Goal: Communication & Community: Answer question/provide support

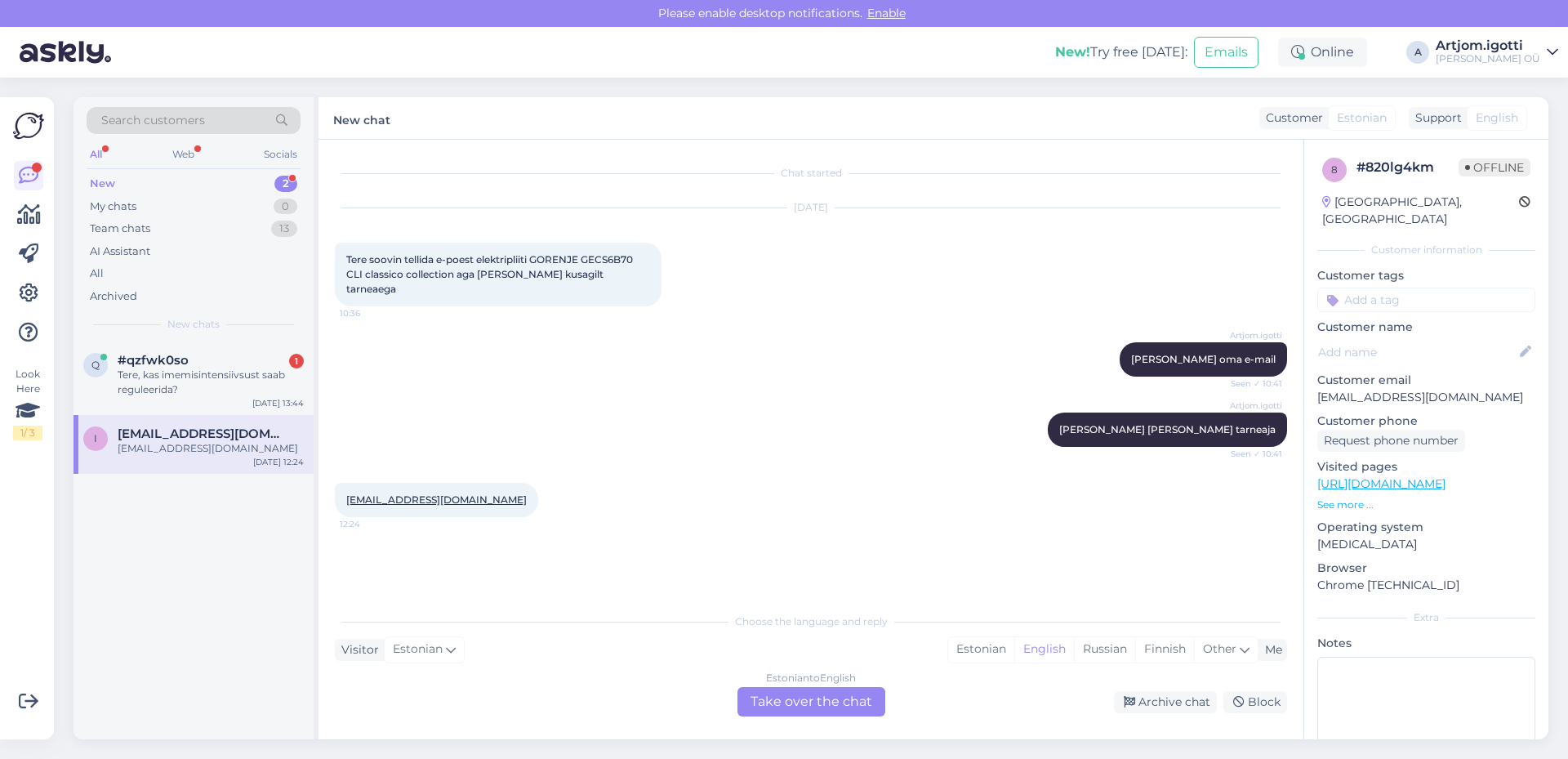
click at [198, 364] on div "#qzfwk0so 1" at bounding box center [211, 361] width 186 height 15
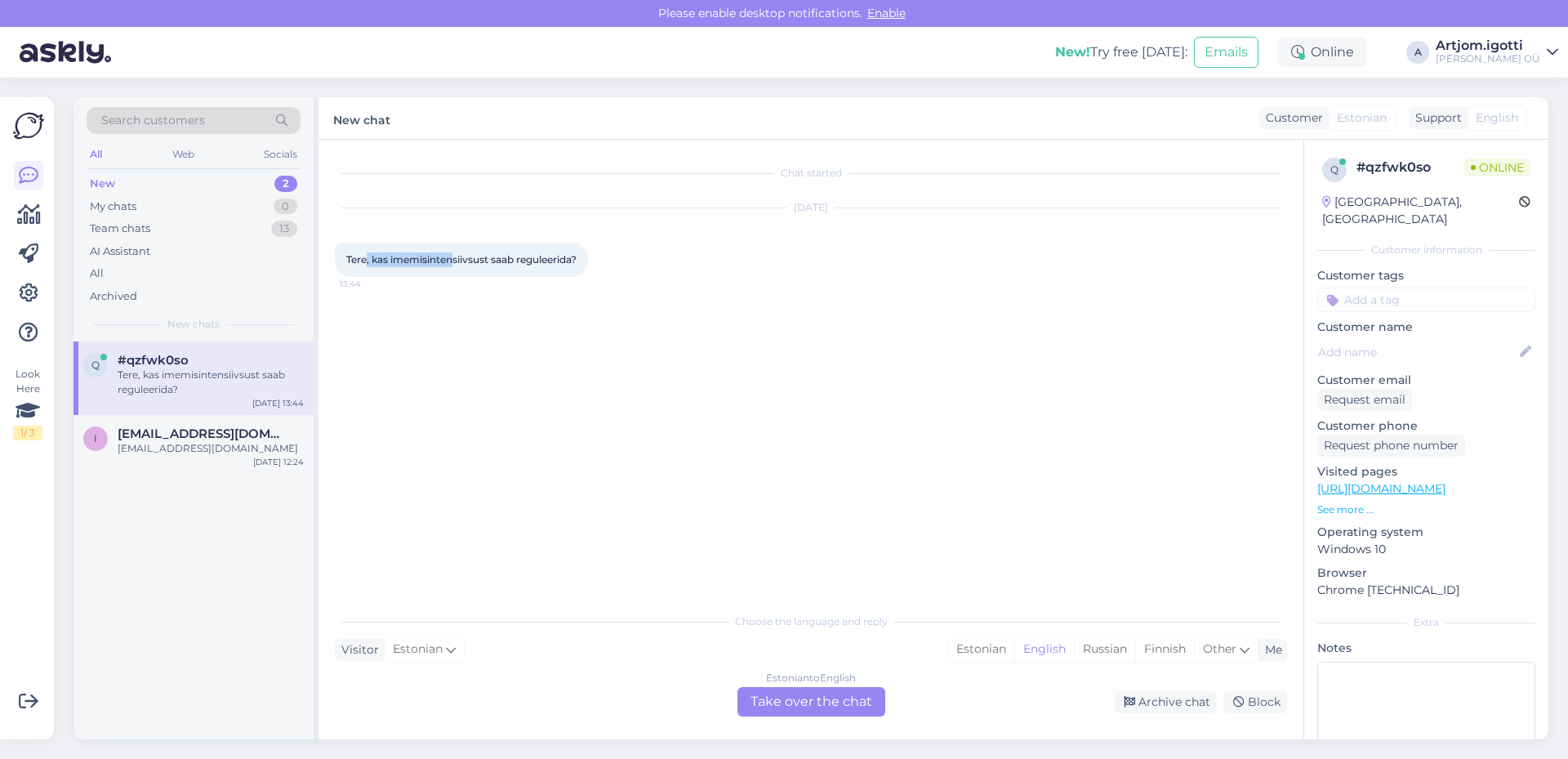
drag, startPoint x: 379, startPoint y: 256, endPoint x: 457, endPoint y: 256, distance: 78.0
click at [457, 256] on span "Tere, kas imemisintensiivsust saab reguleerida?" at bounding box center [462, 259] width 230 height 12
click at [482, 258] on span "Tere, kas imemisintensiivsust saab reguleerida?" at bounding box center [462, 259] width 230 height 12
click at [989, 641] on div "Estonian" at bounding box center [981, 649] width 66 height 25
click at [838, 697] on div "Estonian to Estonian Take over the chat" at bounding box center [811, 701] width 148 height 29
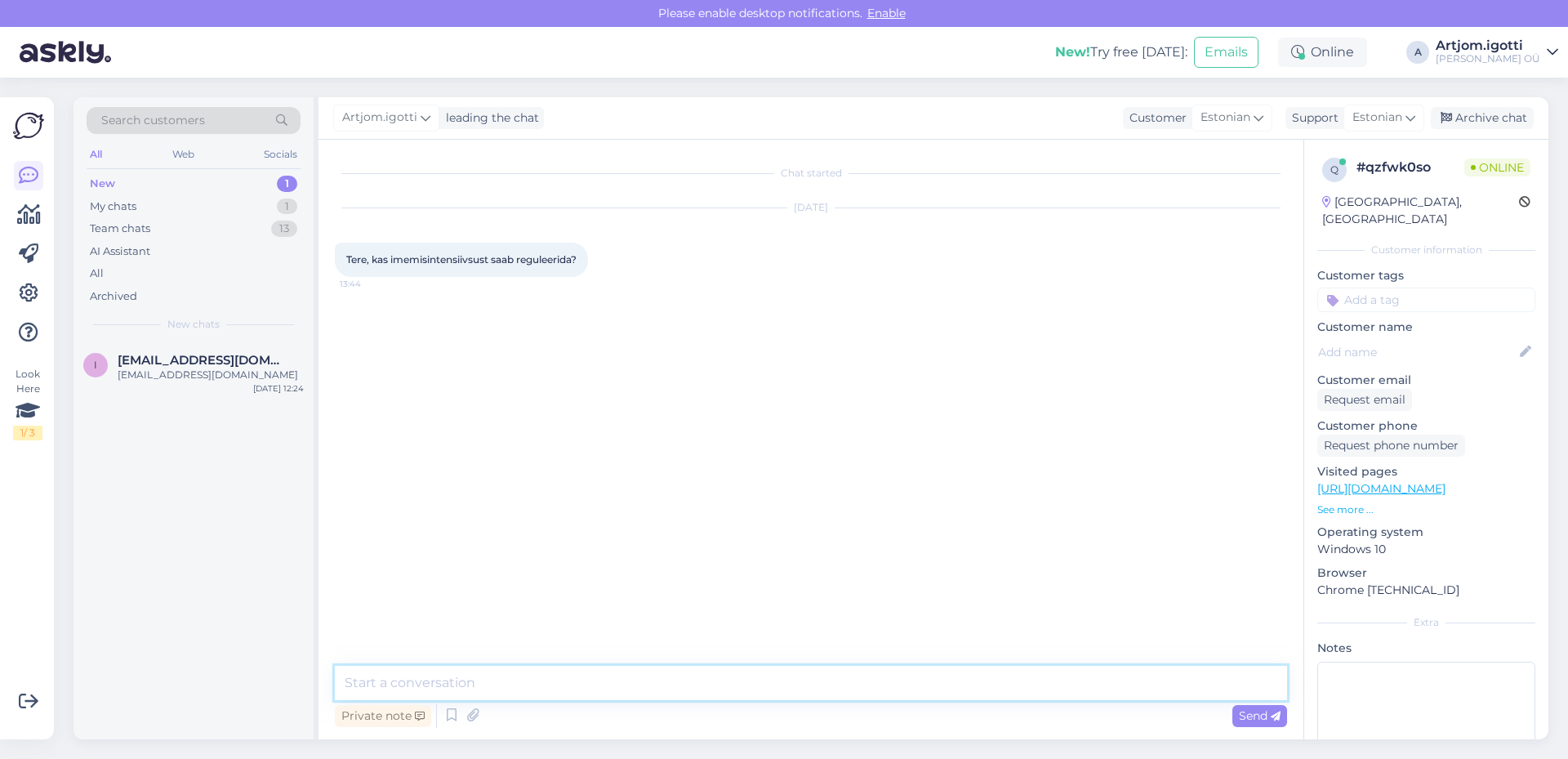
click at [550, 677] on textarea at bounding box center [811, 683] width 953 height 34
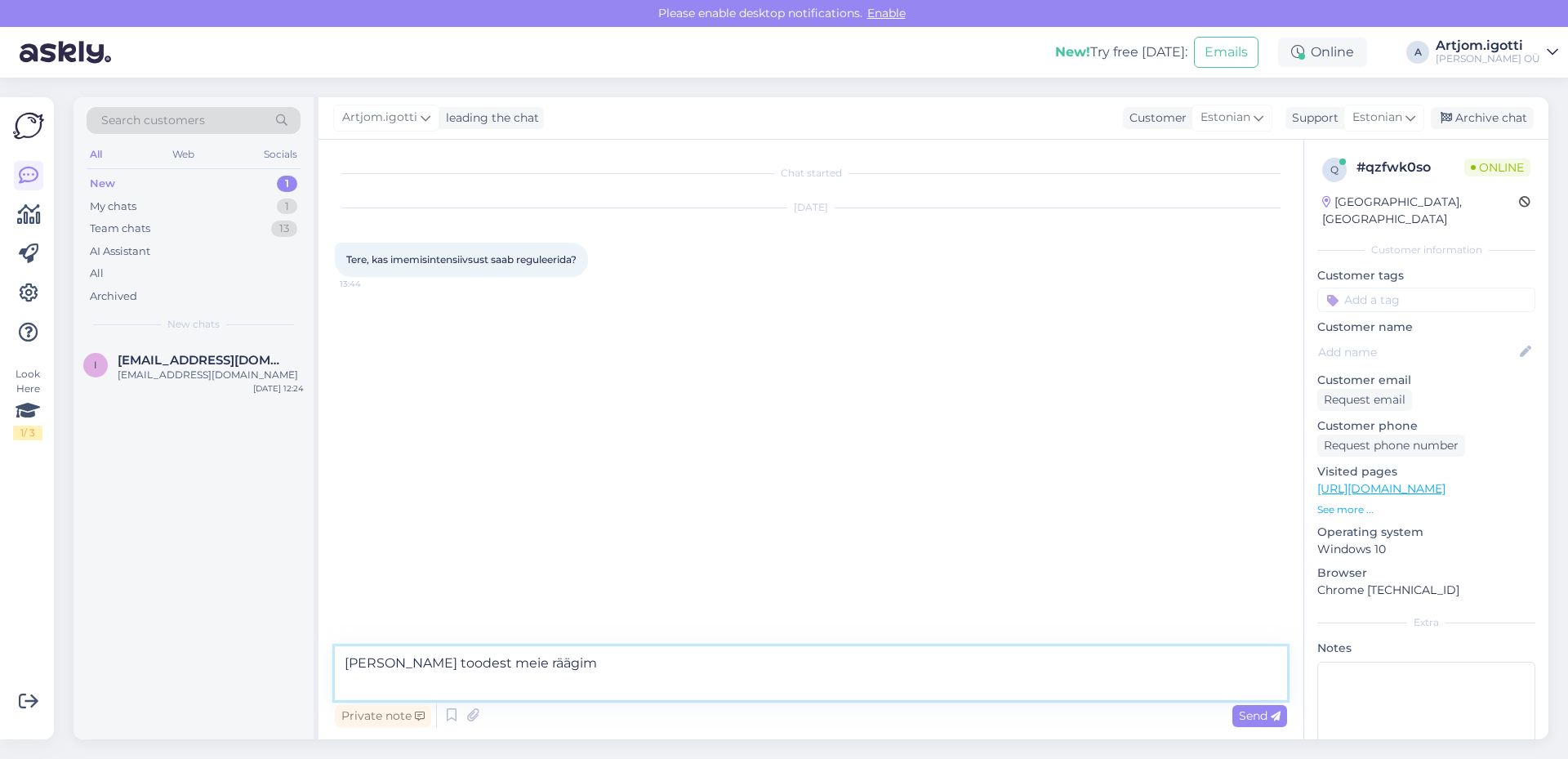
type textarea "[PERSON_NAME] toodest meie räägime"
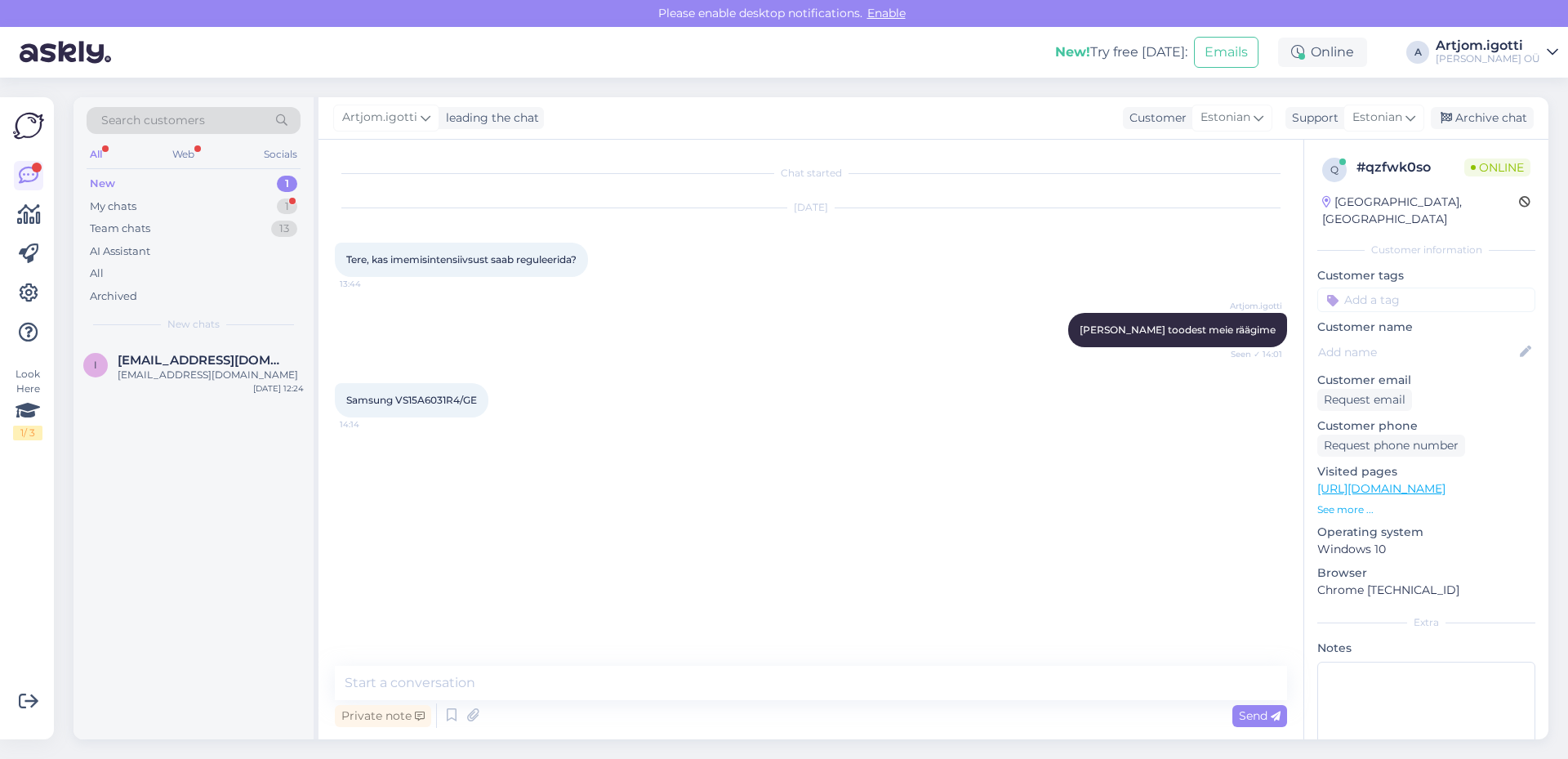
click at [427, 406] on span "Samsung VS15A6031R4/GE" at bounding box center [412, 399] width 130 height 12
copy span "VS15A6031R4"
drag, startPoint x: 455, startPoint y: 690, endPoint x: 476, endPoint y: 682, distance: 22.5
click at [453, 694] on textarea at bounding box center [811, 683] width 953 height 34
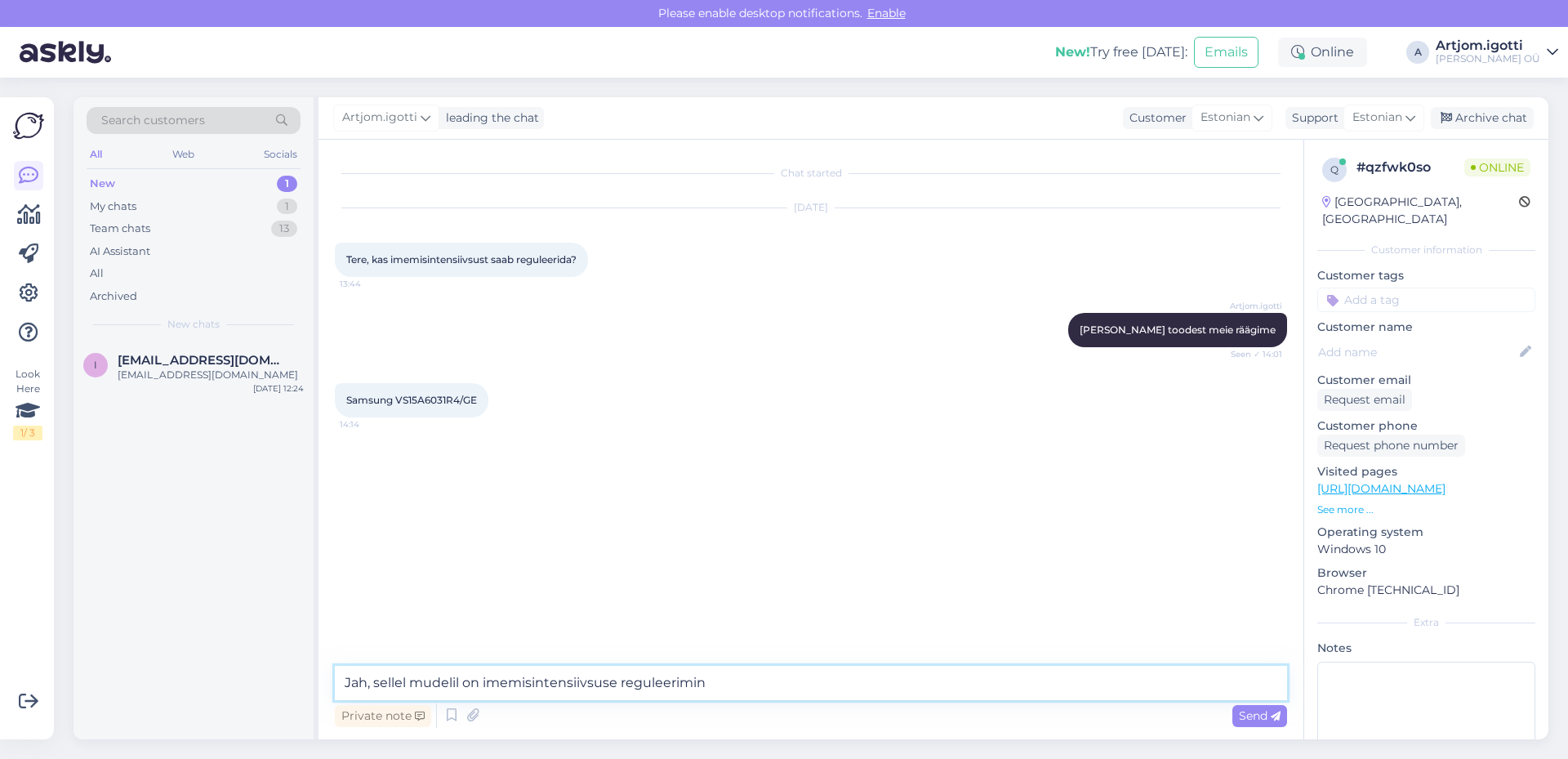
type textarea "Jah, sellel mudelil on imemisintensiivsuse reguleerimine"
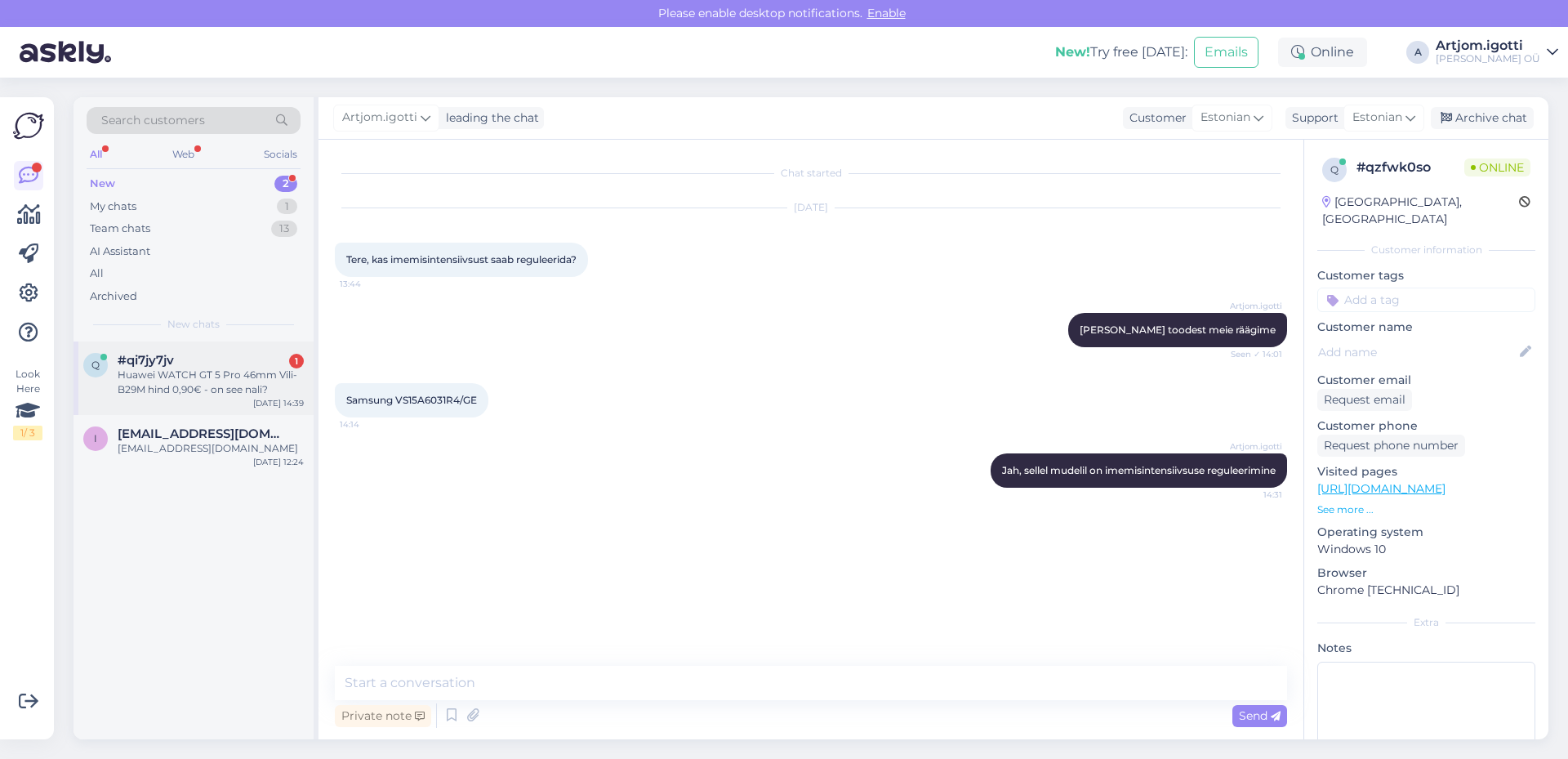
click at [226, 370] on div "Huawei WATCH GT 5 Pro 46mm Vili-B29M hind 0,90€ - on see nali?" at bounding box center [211, 381] width 186 height 29
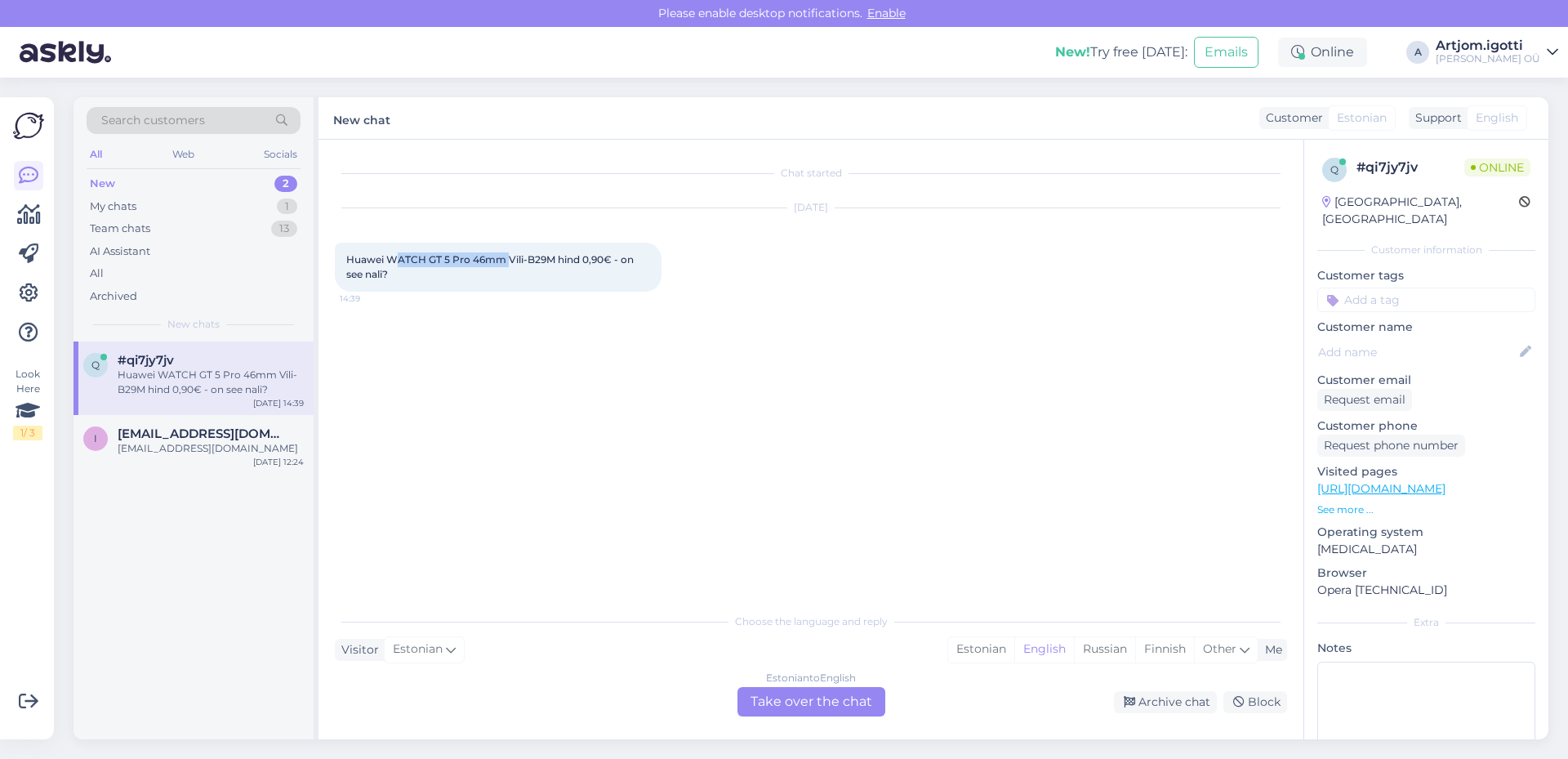
drag, startPoint x: 396, startPoint y: 251, endPoint x: 509, endPoint y: 256, distance: 113.1
click at [509, 256] on div "Huawei WATCH GT 5 Pro 46mm Vili-B29M hind 0,90€ - on see nali? 14:39" at bounding box center [498, 267] width 327 height 49
click at [969, 645] on div "Estonian" at bounding box center [981, 649] width 66 height 25
click at [827, 684] on div "Estonian to Estonian" at bounding box center [811, 678] width 97 height 15
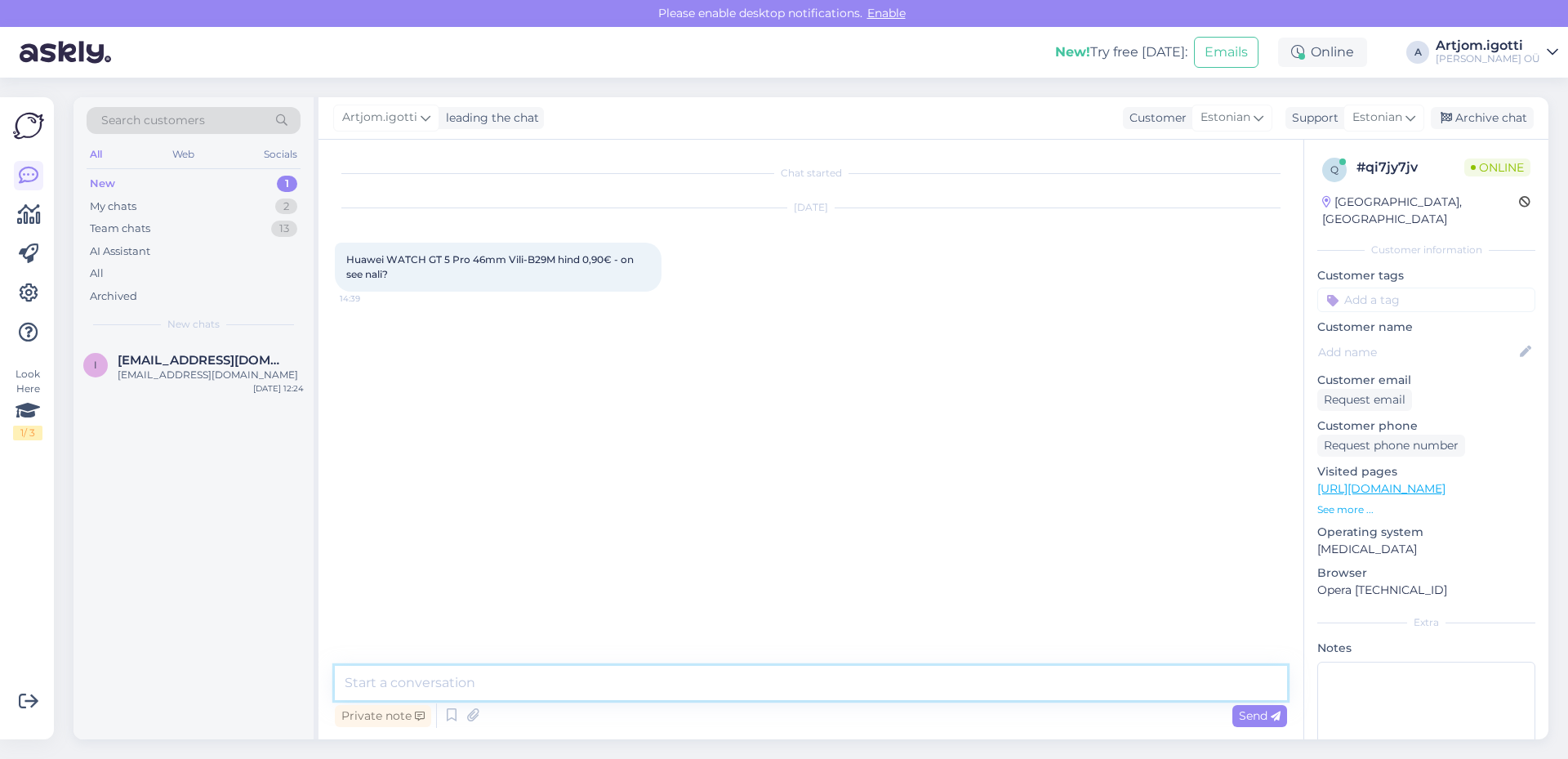
click at [583, 684] on textarea at bounding box center [811, 683] width 953 height 34
click at [579, 682] on textarea "Tere Tegelikult see on" at bounding box center [811, 663] width 953 height 75
type textarea "Tere Tegelikult see on vale hind hetkel seisuga, seda praegu vahetatakse"
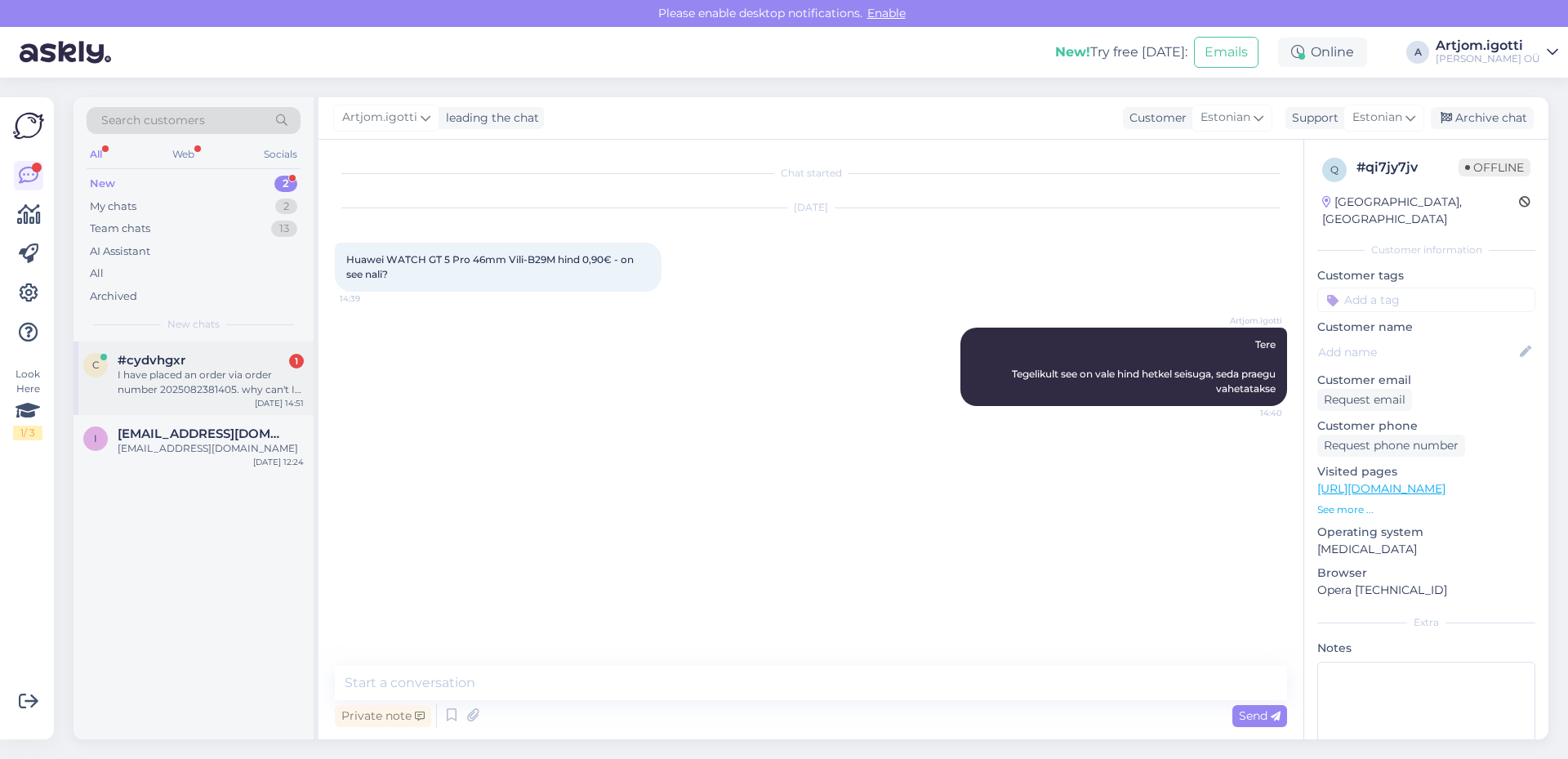
click at [239, 382] on div "I have placed an order via order number 2025082381405. why can't I see in my or…" at bounding box center [211, 381] width 186 height 29
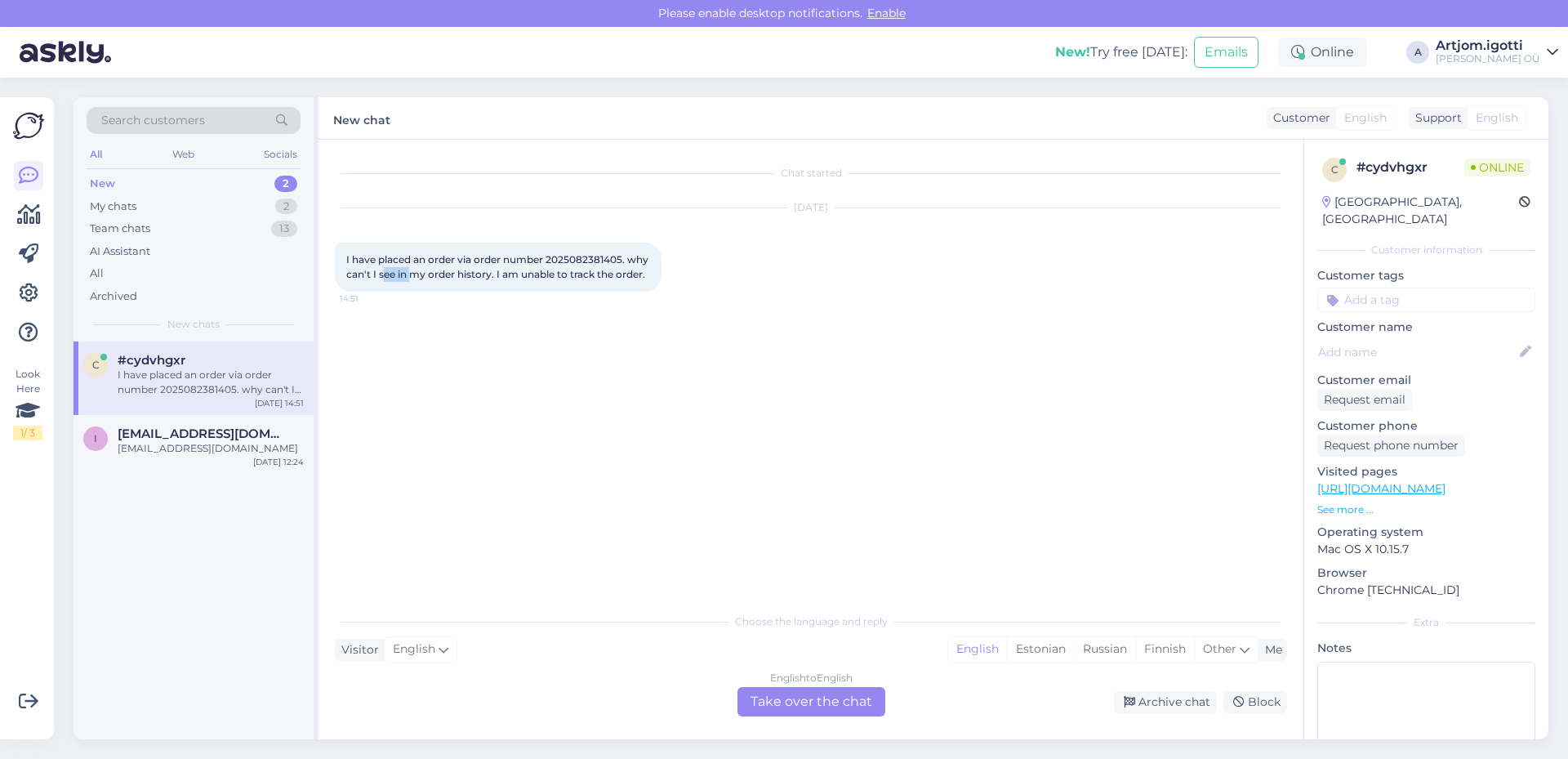
drag, startPoint x: 383, startPoint y: 278, endPoint x: 414, endPoint y: 276, distance: 31.1
click at [414, 276] on span "I have placed an order via order number 2025082381405. why can't I see in my or…" at bounding box center [498, 266] width 305 height 27
click at [196, 429] on span "[EMAIL_ADDRESS][DOMAIN_NAME]" at bounding box center [203, 434] width 170 height 15
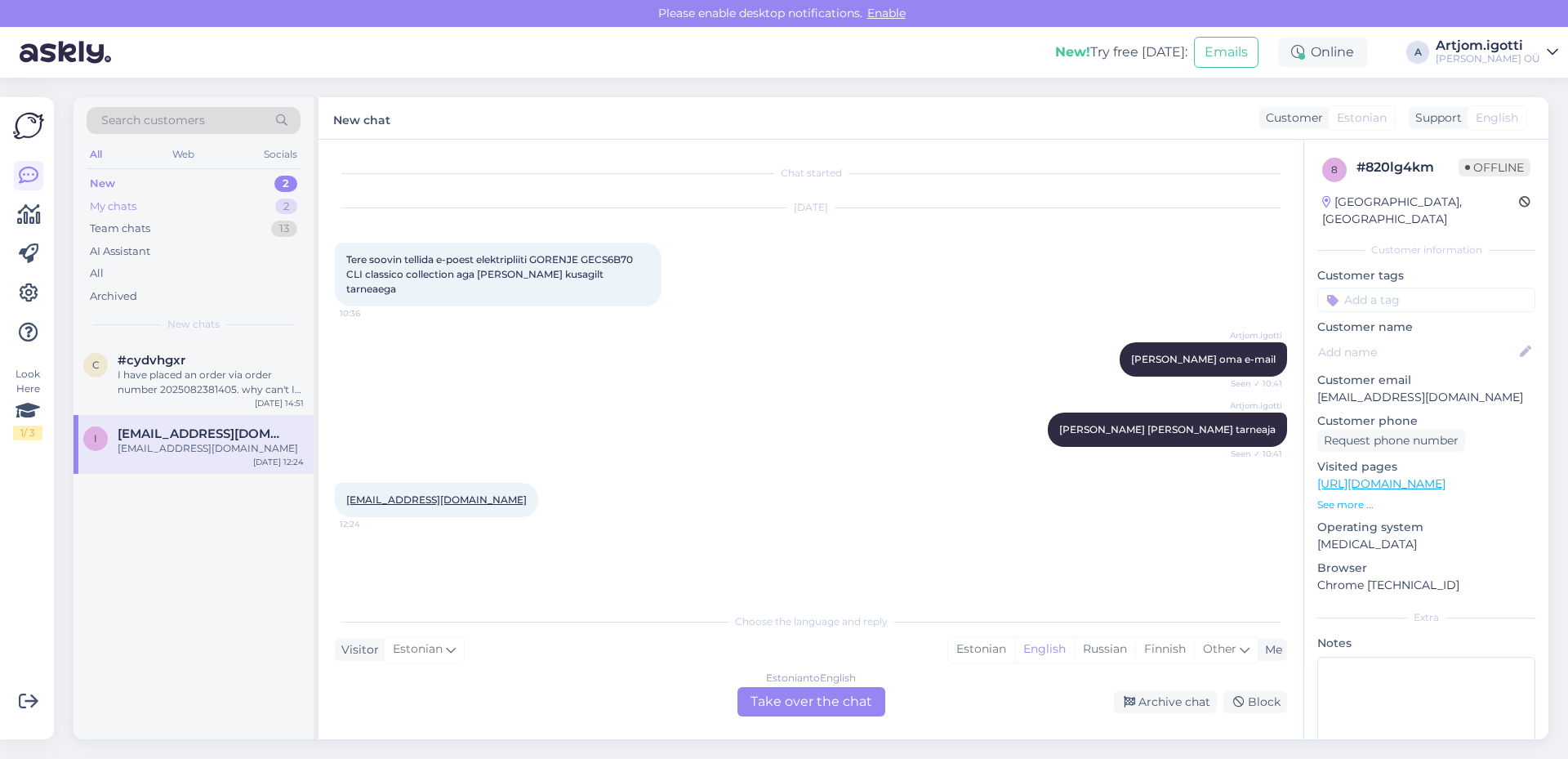
click at [155, 205] on div "My chats 2" at bounding box center [194, 207] width 214 height 23
click at [203, 380] on div "Tere Tegelikult see on vale hind hetkel seisuga, seda praegu vahetatakse" at bounding box center [211, 381] width 186 height 29
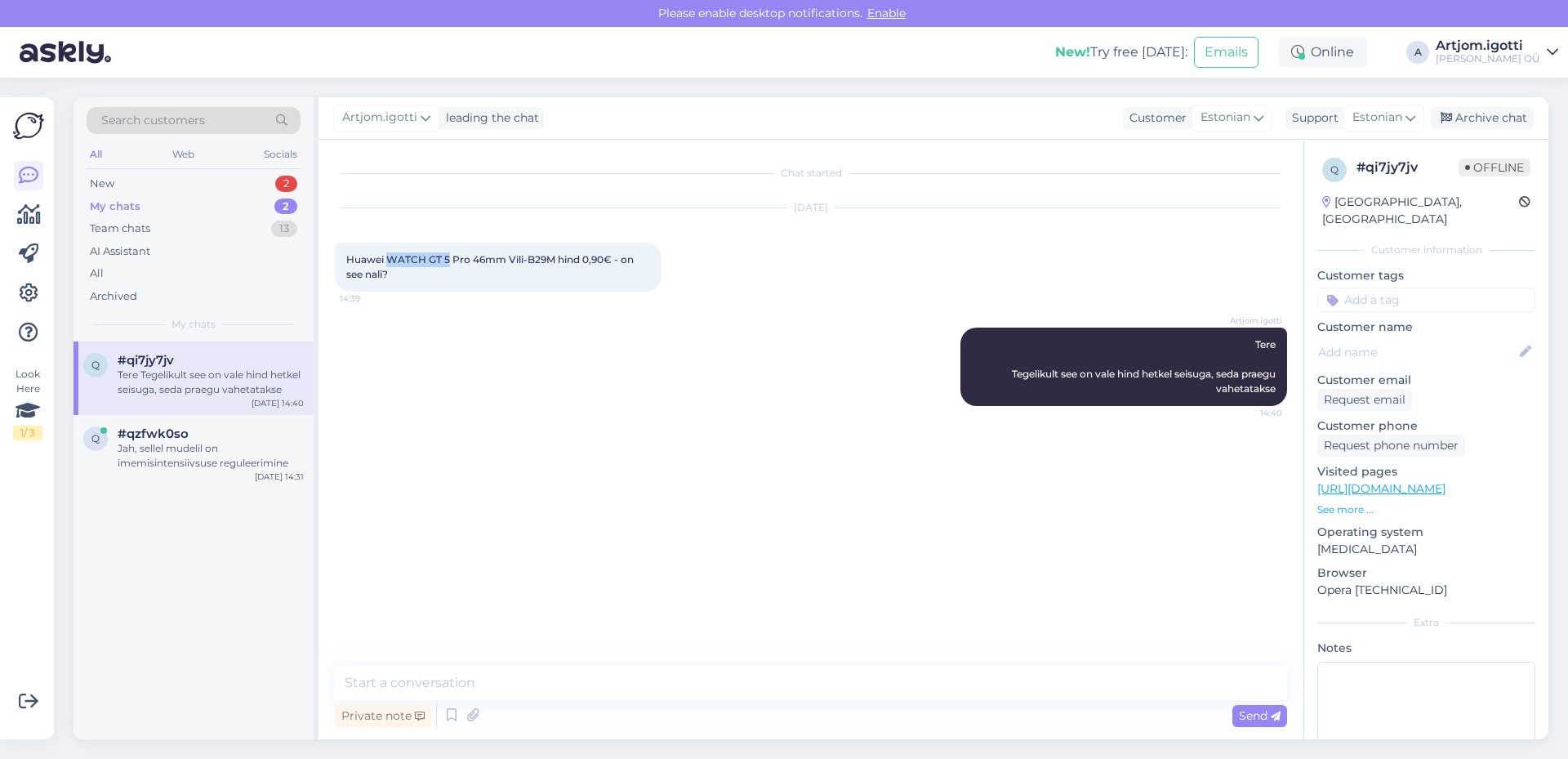
drag, startPoint x: 391, startPoint y: 260, endPoint x: 449, endPoint y: 261, distance: 58.0
click at [449, 261] on span "Huawei WATCH GT 5 Pro 46mm Vili-B29M hind 0,90€ - on see nali?" at bounding box center [491, 266] width 290 height 27
copy span "WATCH GT 5"
